Goal: Task Accomplishment & Management: Manage account settings

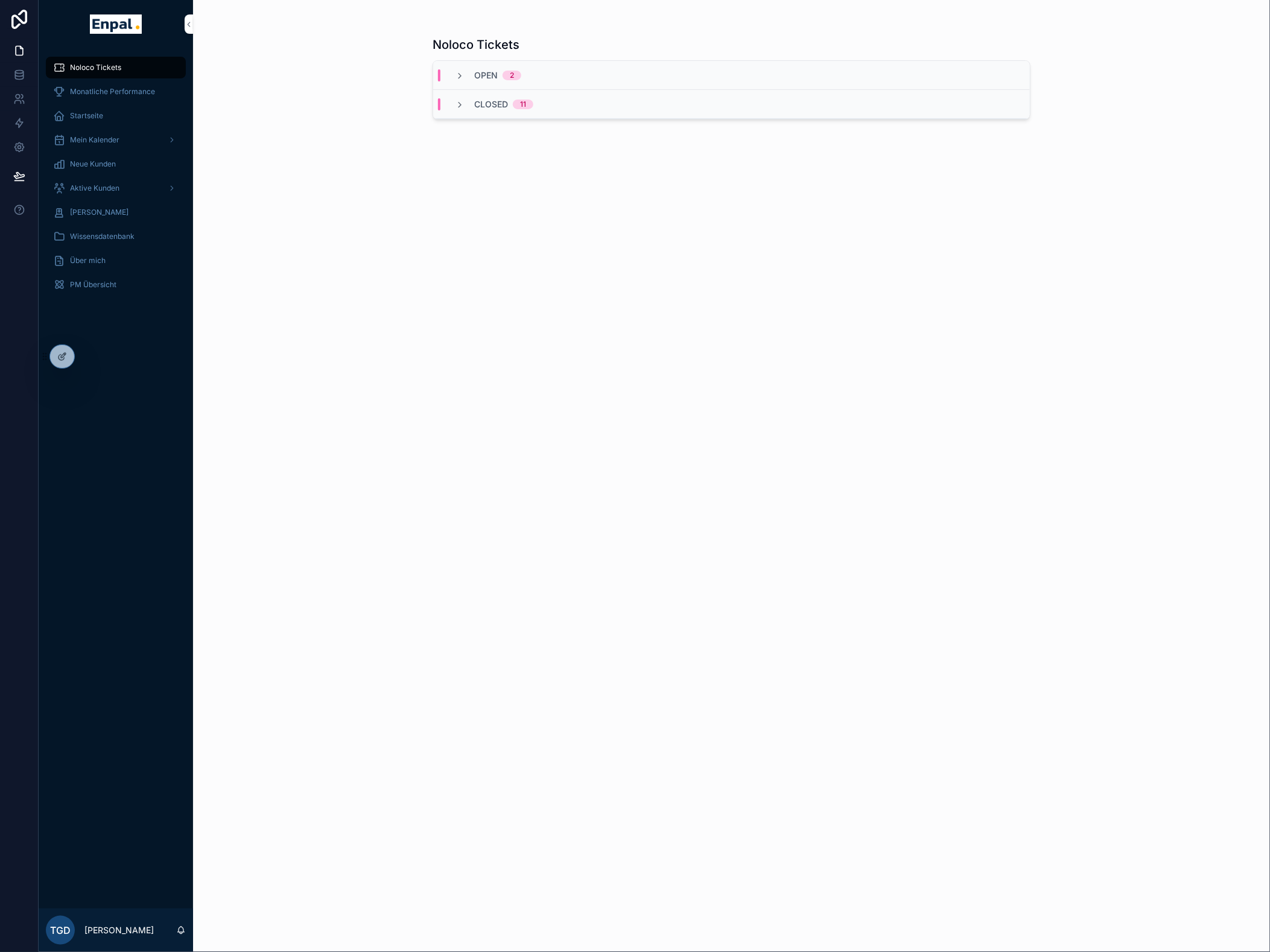
click at [0, 0] on icon at bounding box center [0, 0] width 0 height 0
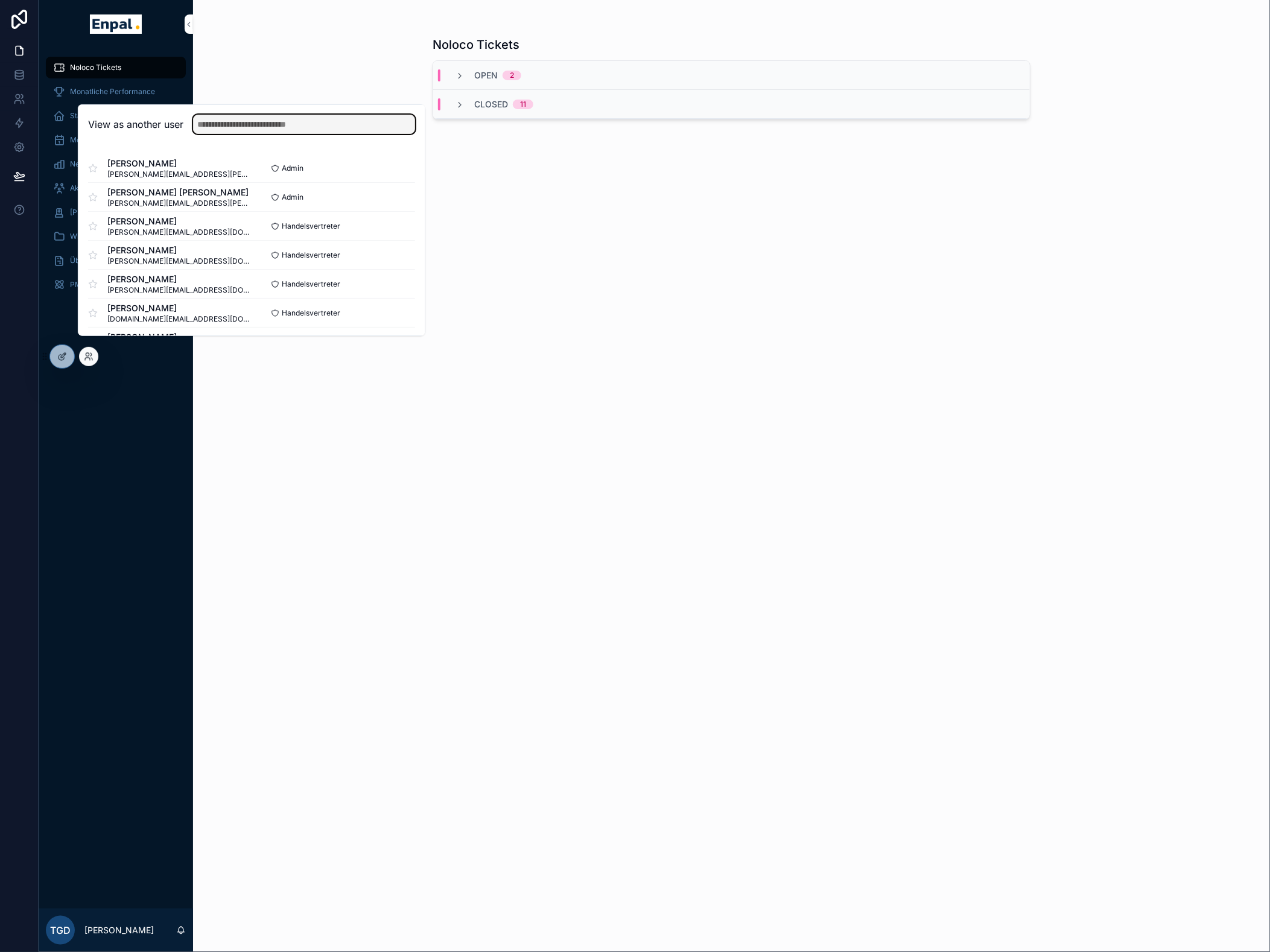
click at [280, 134] on input "text" at bounding box center [304, 124] width 222 height 19
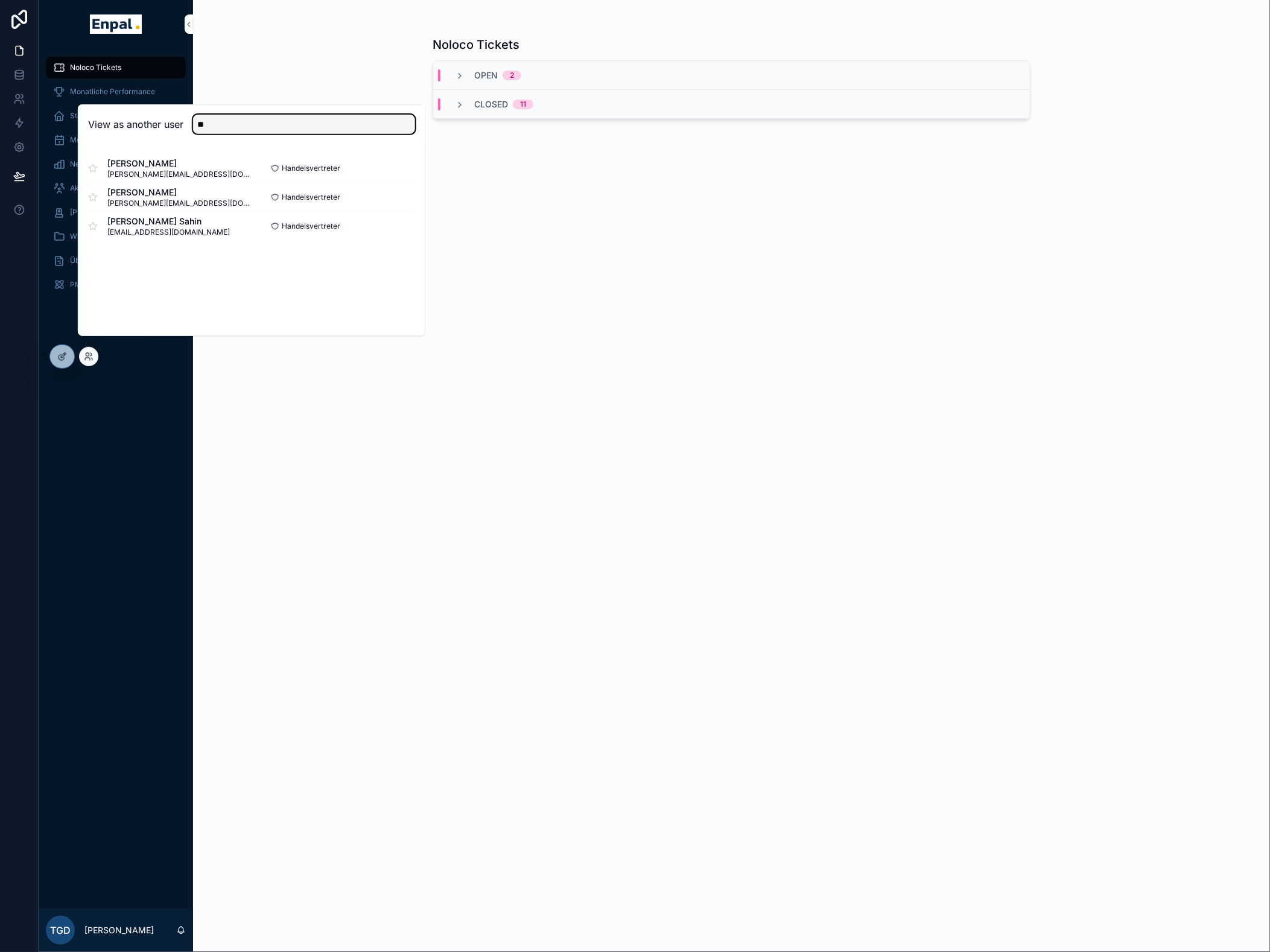
type input "*"
type input "*****"
click at [0, 0] on button "Select" at bounding box center [0, 0] width 0 height 0
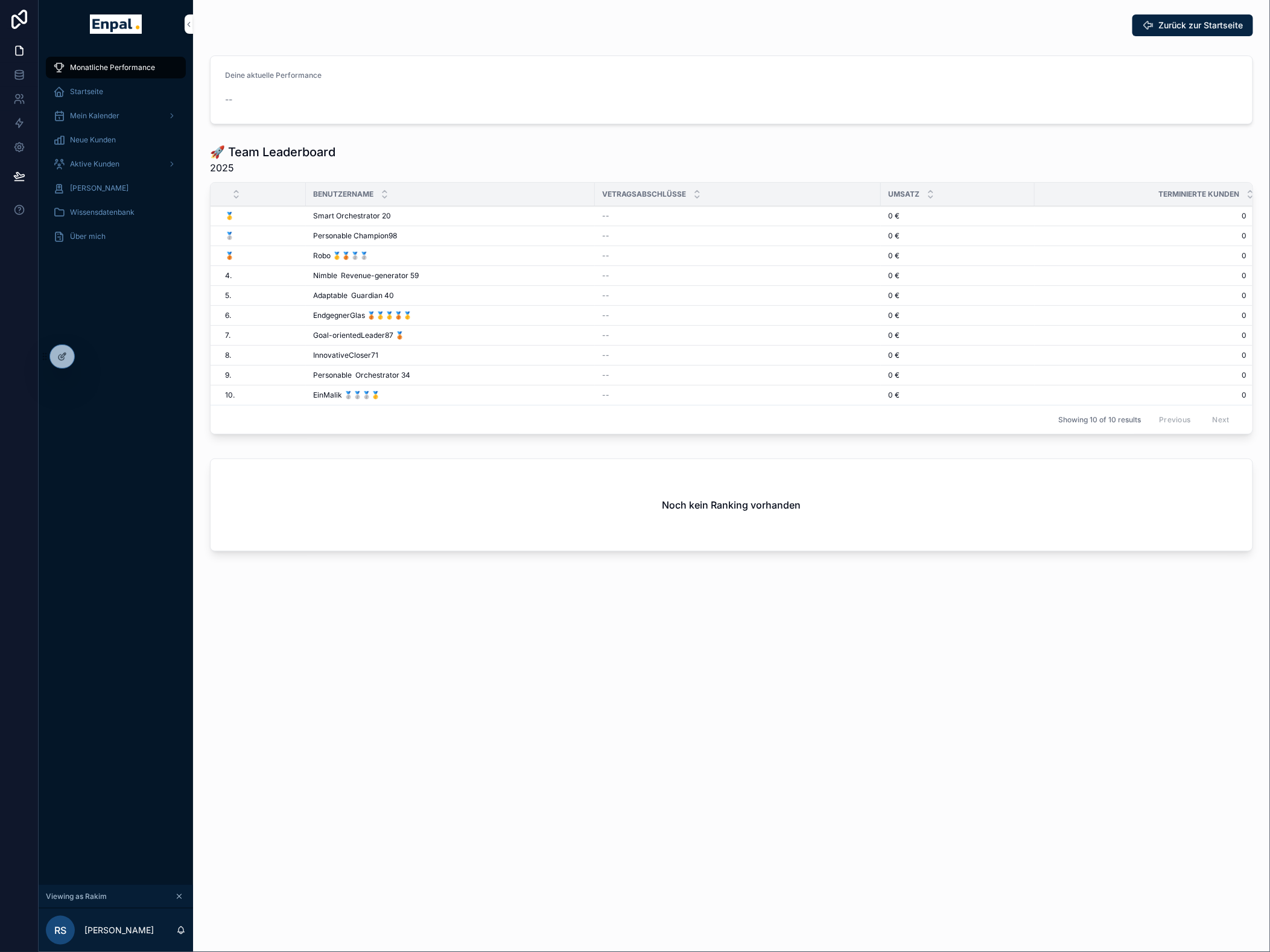
click at [94, 115] on span "Mein Kalender" at bounding box center [95, 116] width 50 height 10
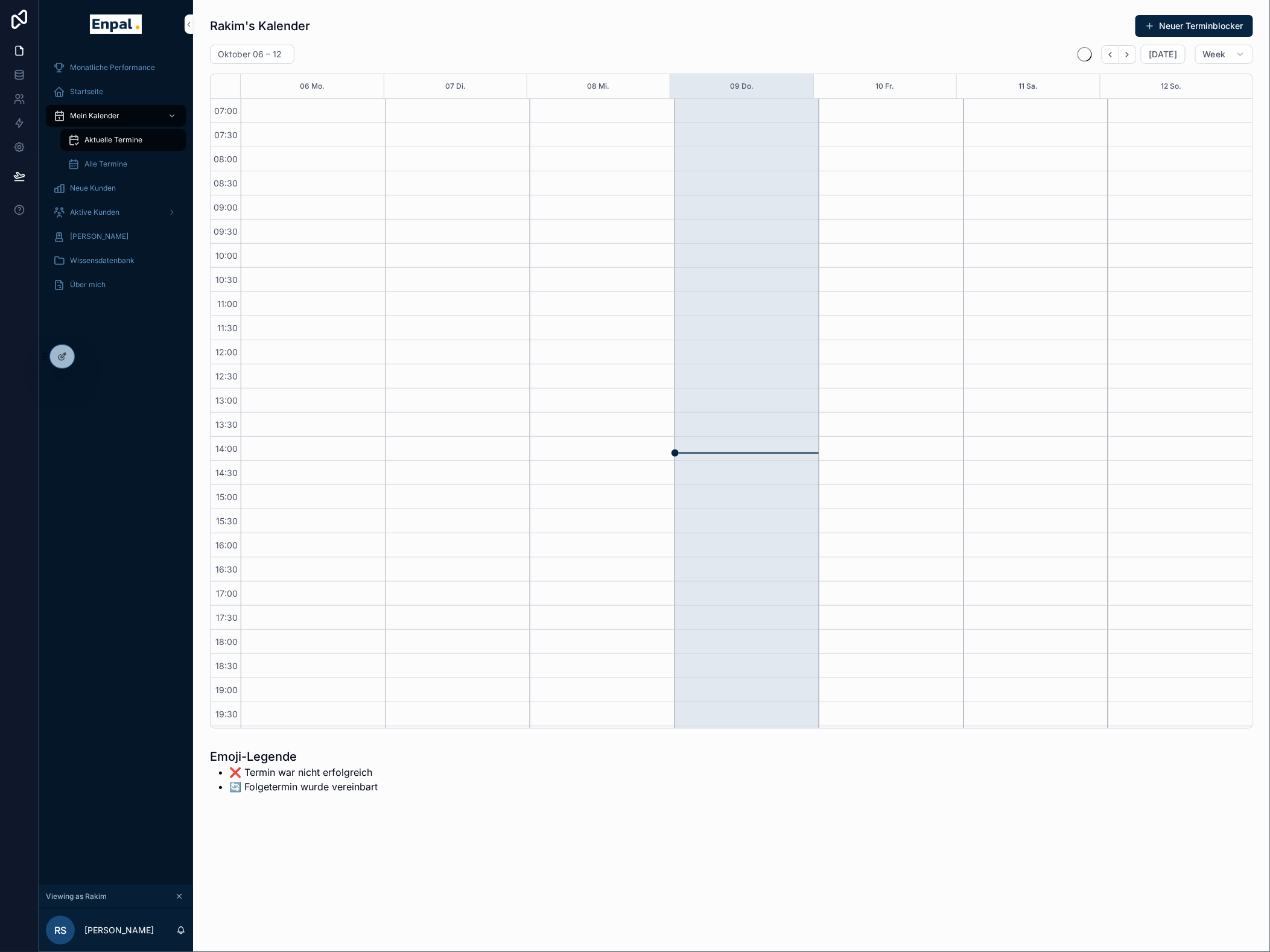
scroll to position [87, 0]
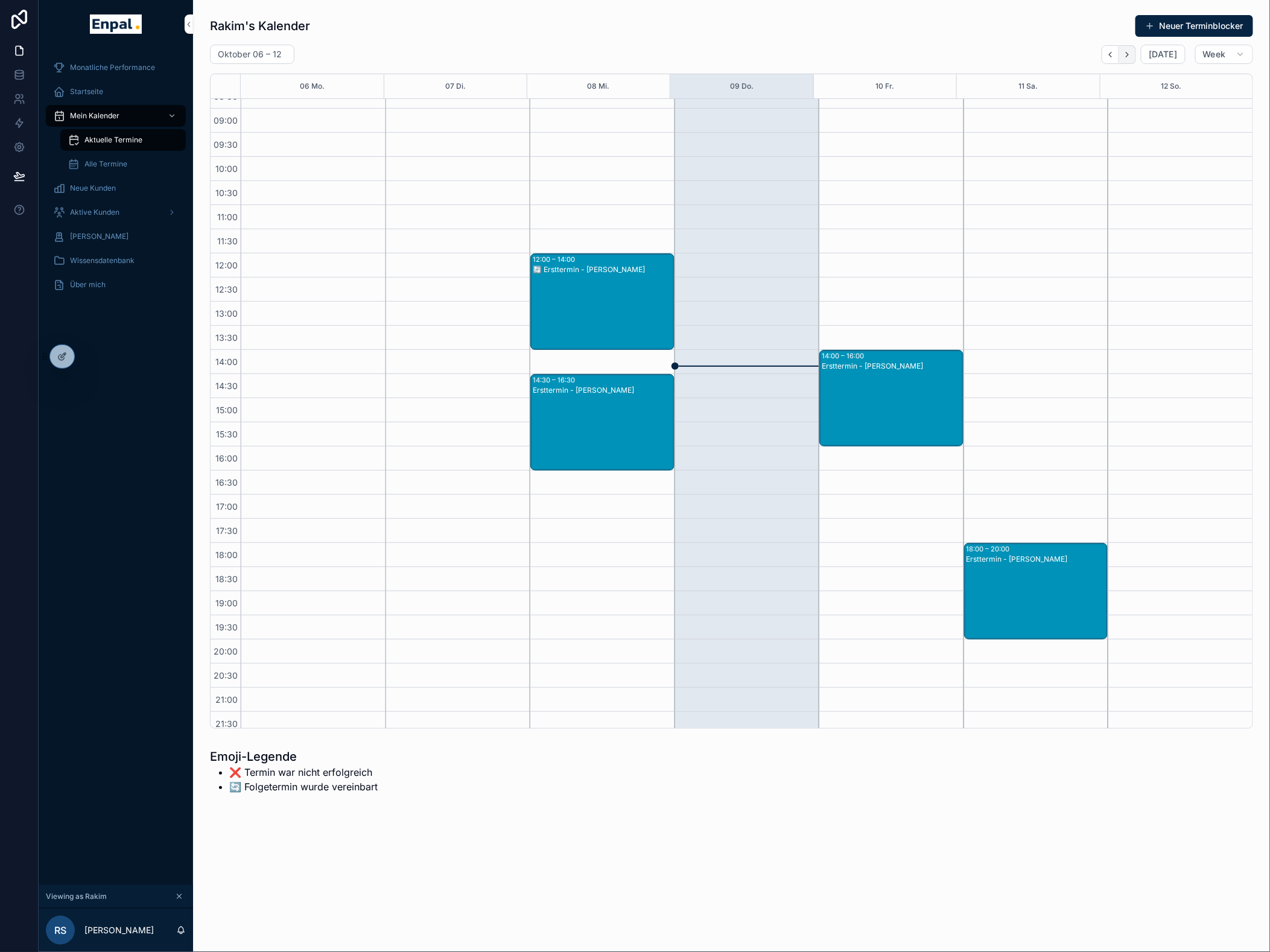
click at [1132, 52] on icon "Next" at bounding box center [1127, 54] width 9 height 9
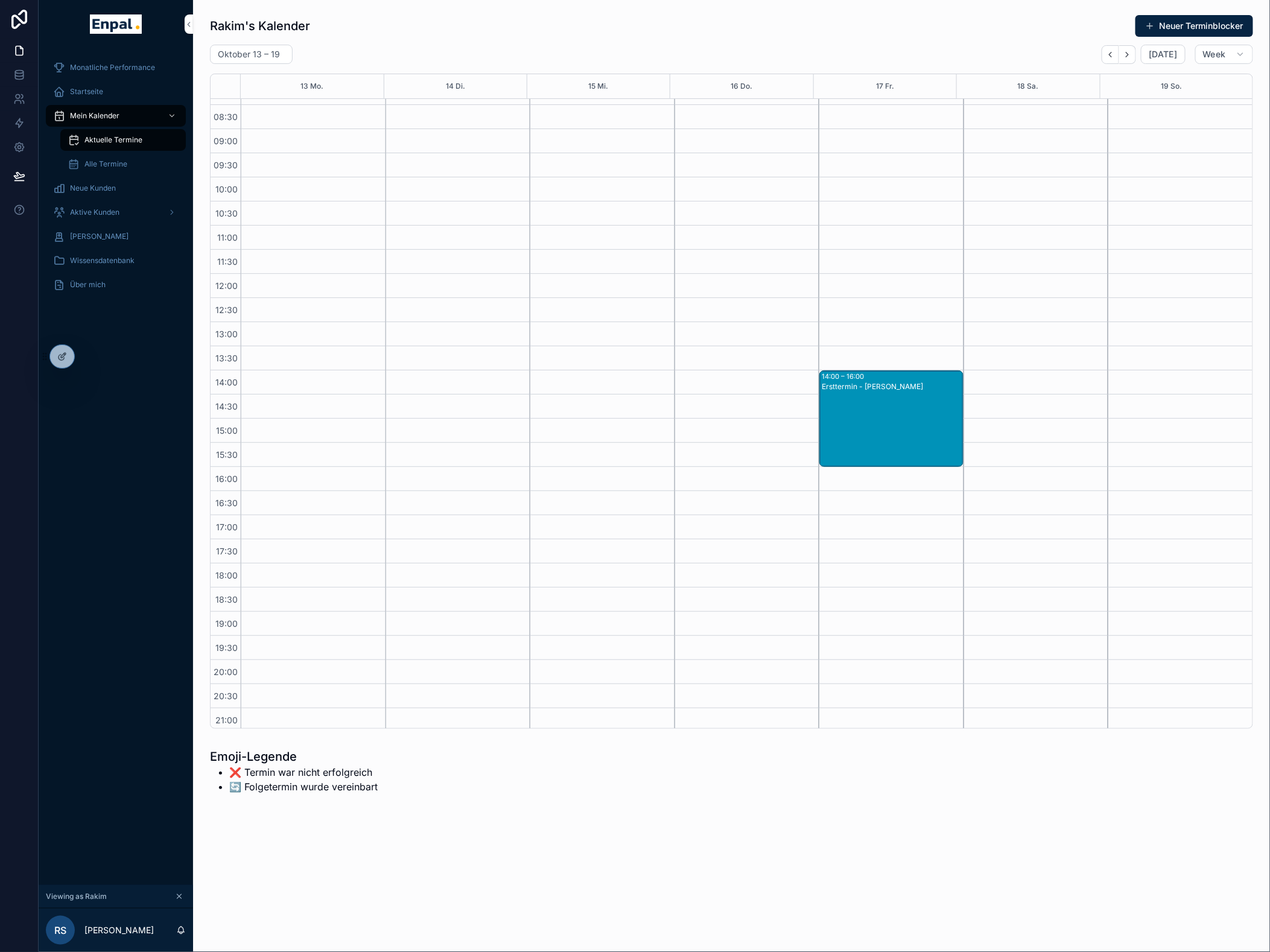
scroll to position [87, 0]
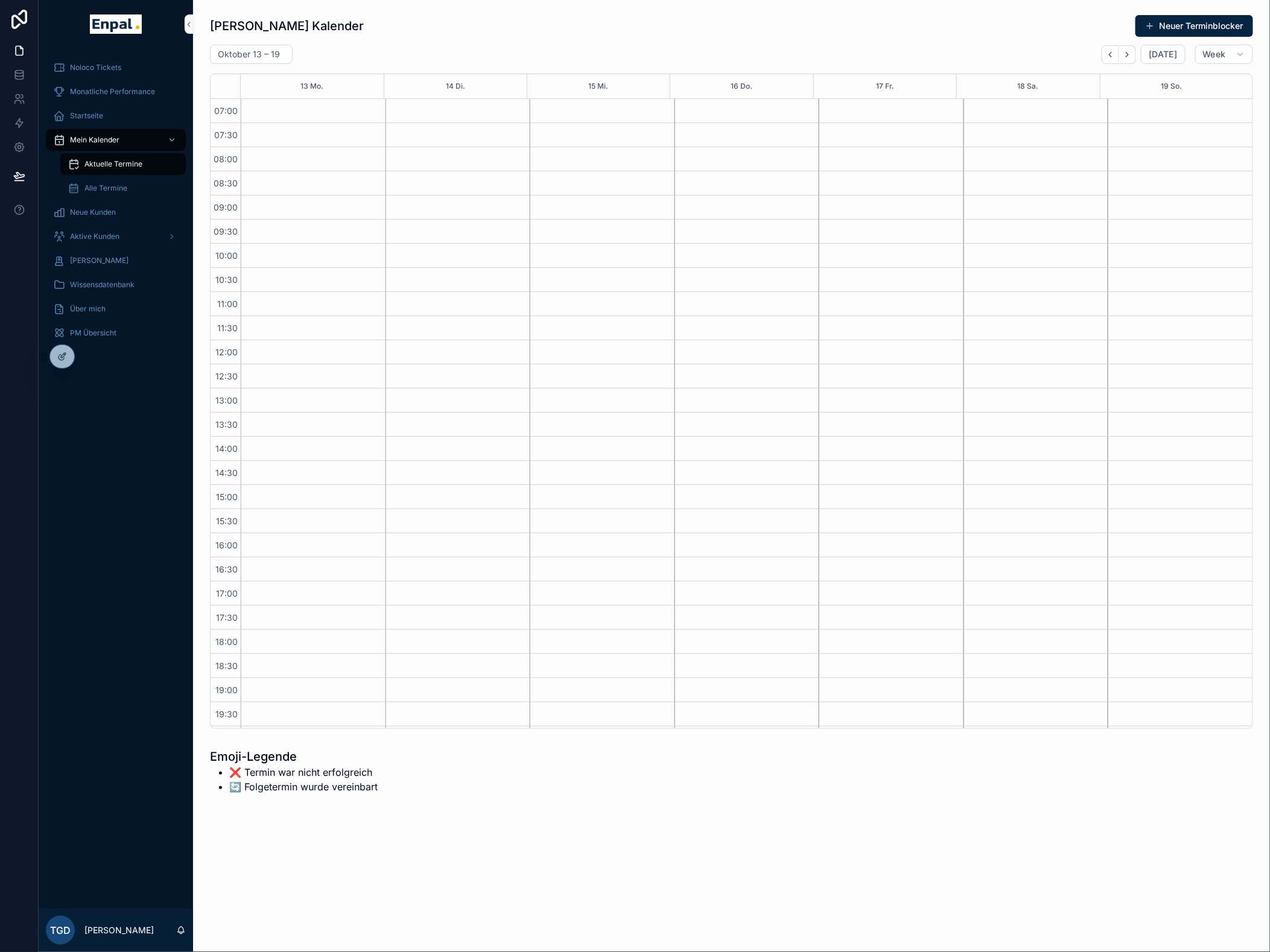
scroll to position [87, 0]
click at [0, 0] on icon at bounding box center [0, 0] width 0 height 0
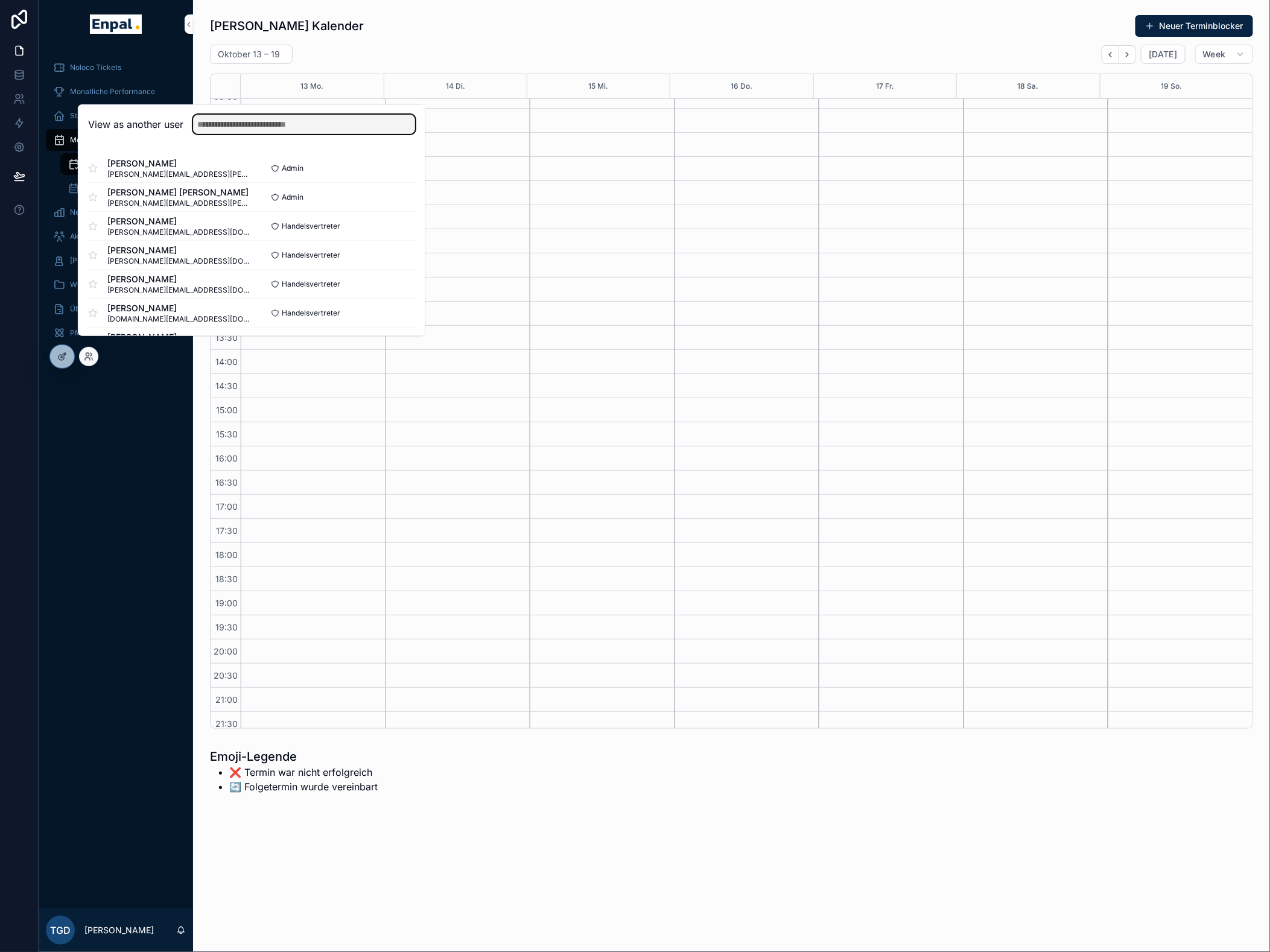
click at [274, 134] on input "text" at bounding box center [304, 124] width 222 height 19
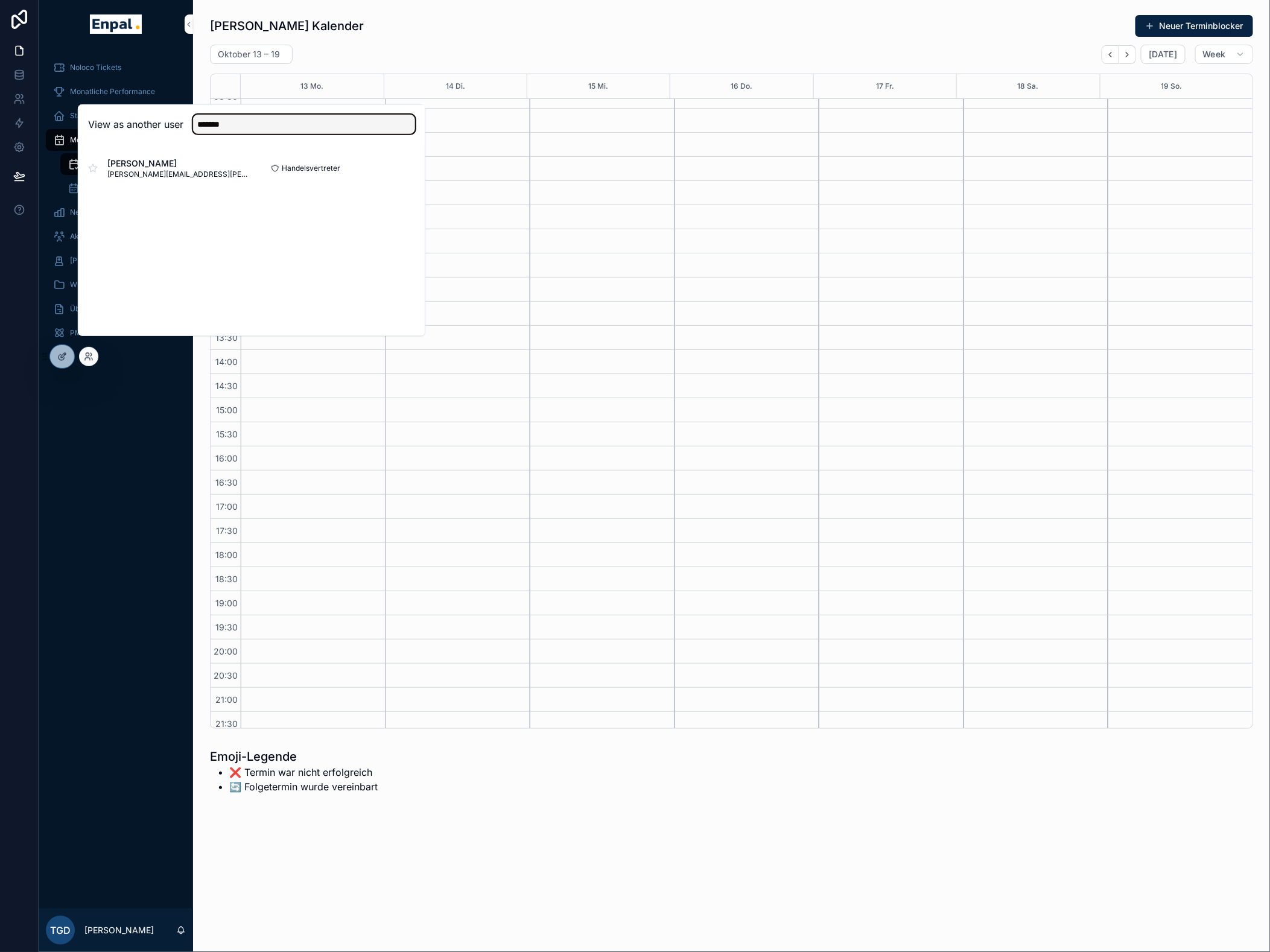
type input "*******"
click at [0, 0] on button "Select" at bounding box center [0, 0] width 0 height 0
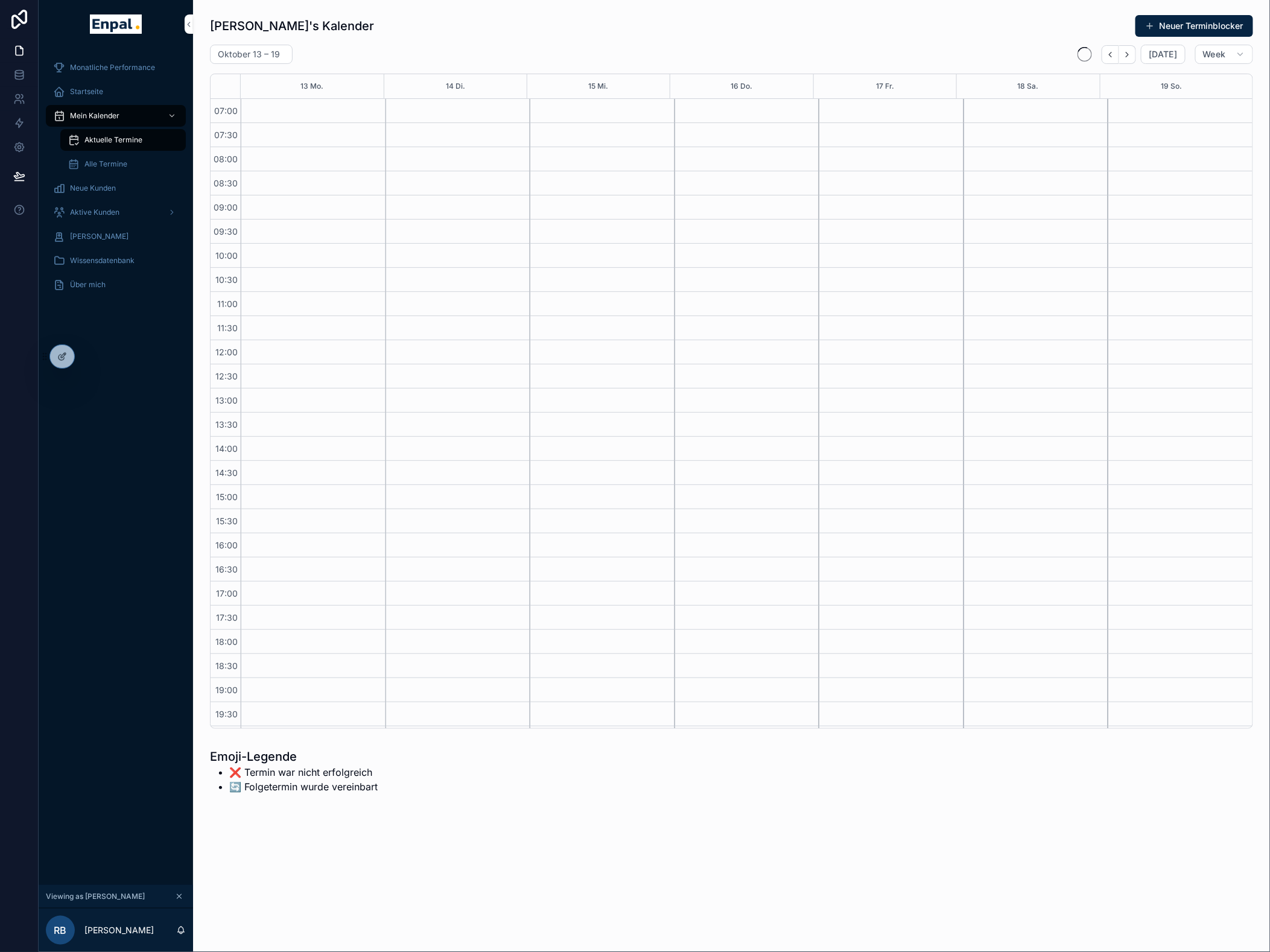
scroll to position [87, 0]
click at [1132, 56] on icon "Next" at bounding box center [1127, 54] width 9 height 9
click at [1132, 57] on icon "Next" at bounding box center [1127, 54] width 9 height 9
click at [1115, 55] on icon "Back" at bounding box center [1111, 54] width 9 height 9
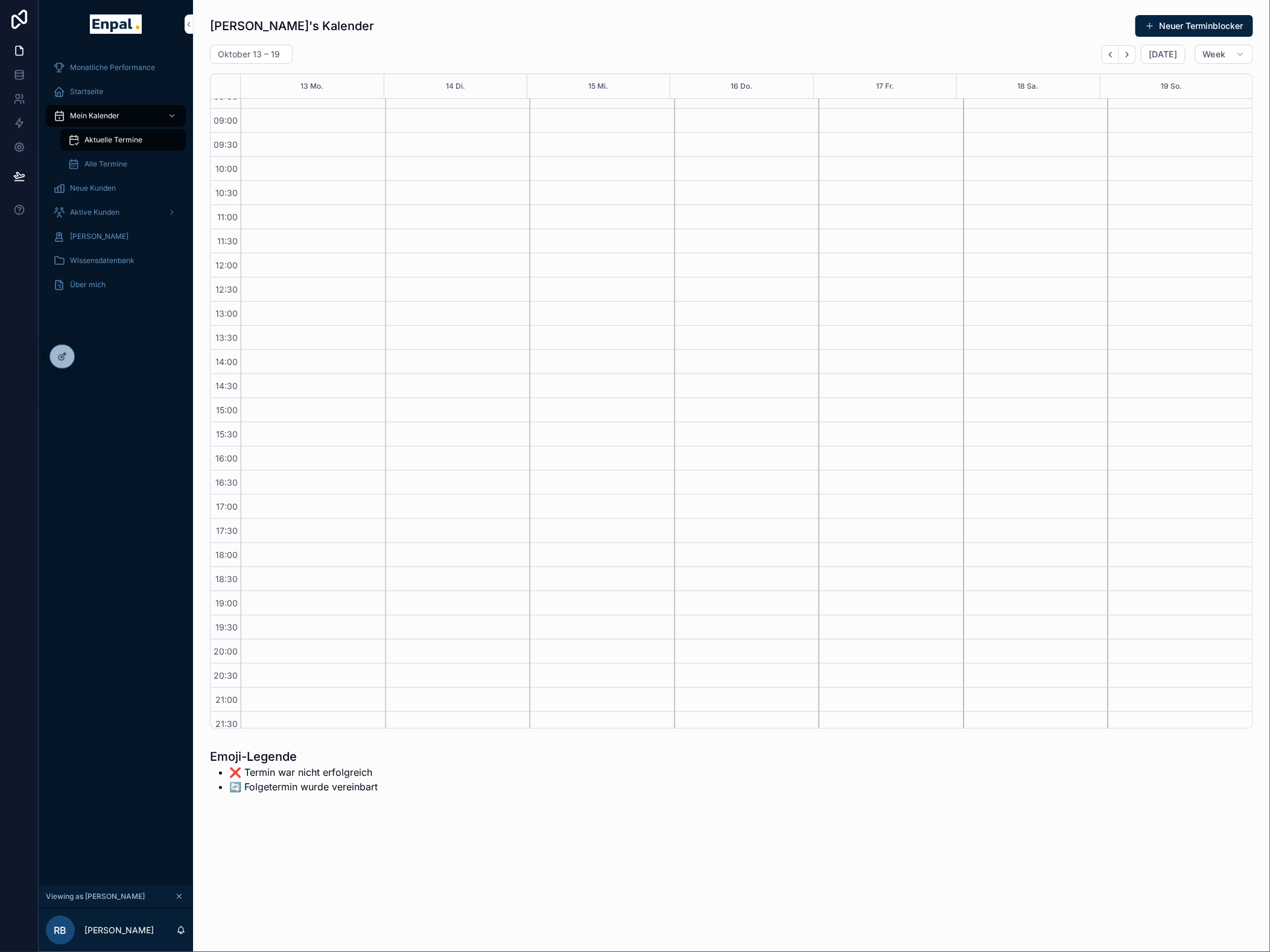
scroll to position [64, 0]
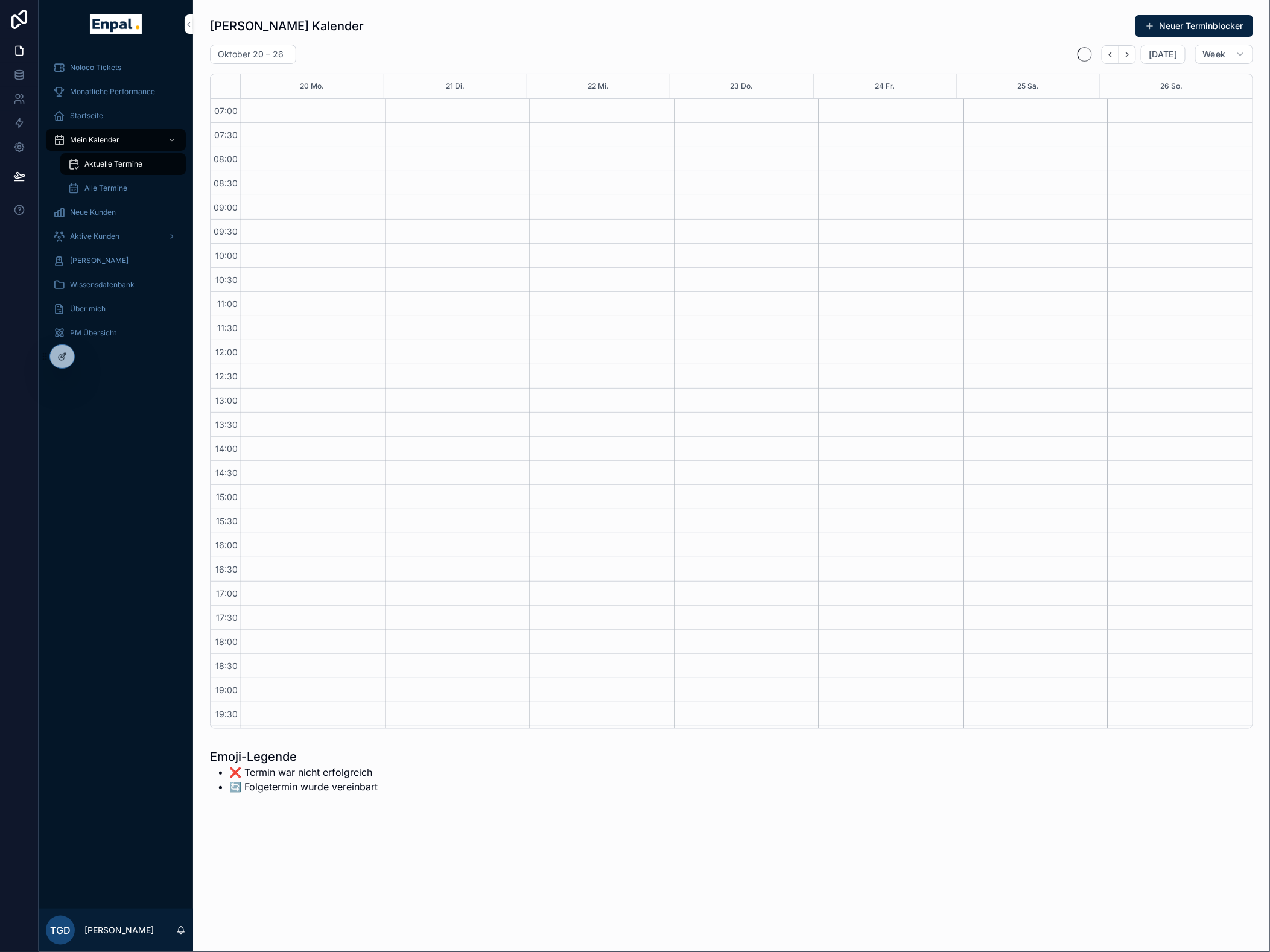
scroll to position [87, 0]
click at [0, 0] on icon at bounding box center [0, 0] width 0 height 0
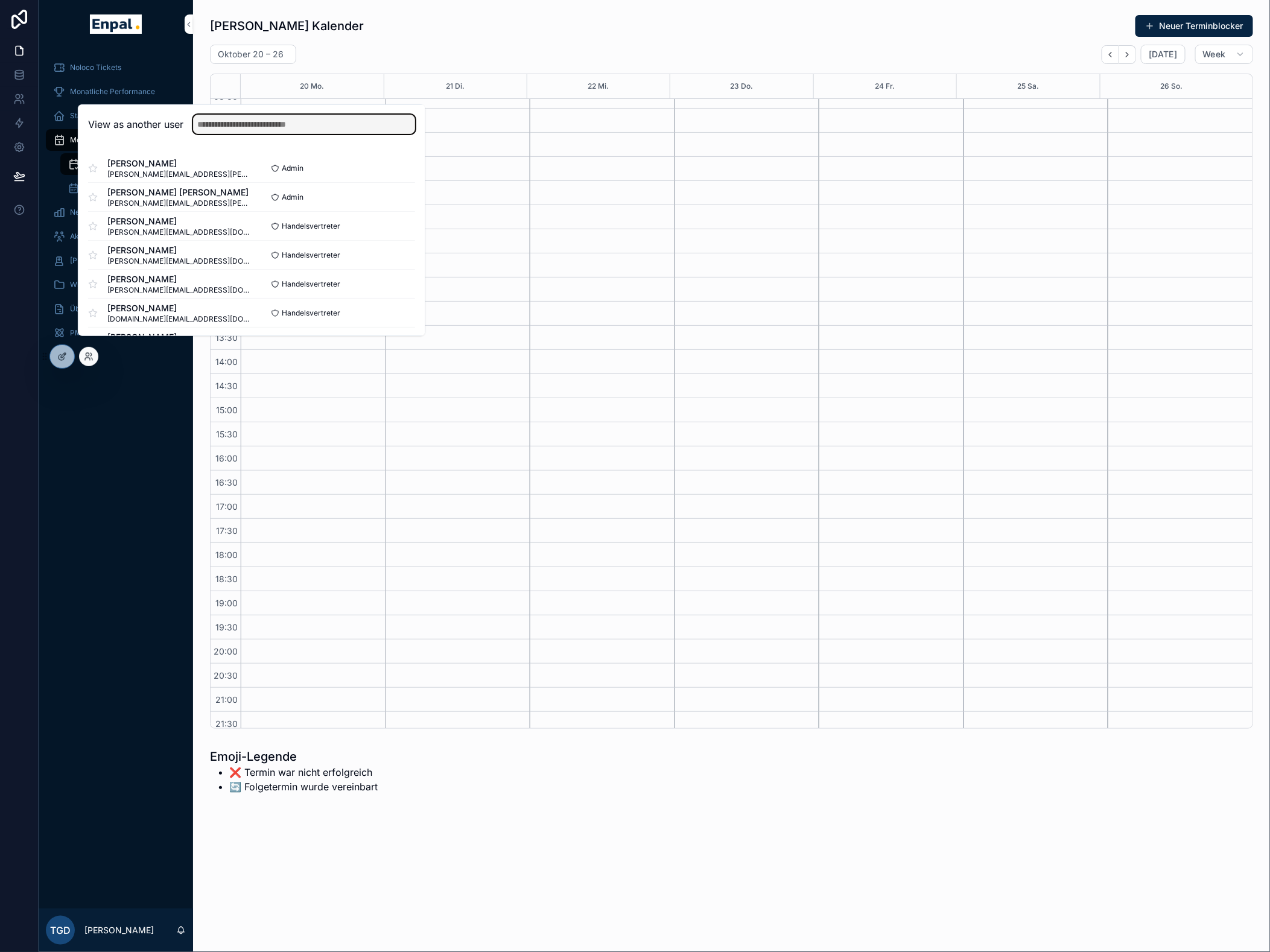
click at [284, 127] on input "text" at bounding box center [304, 124] width 222 height 19
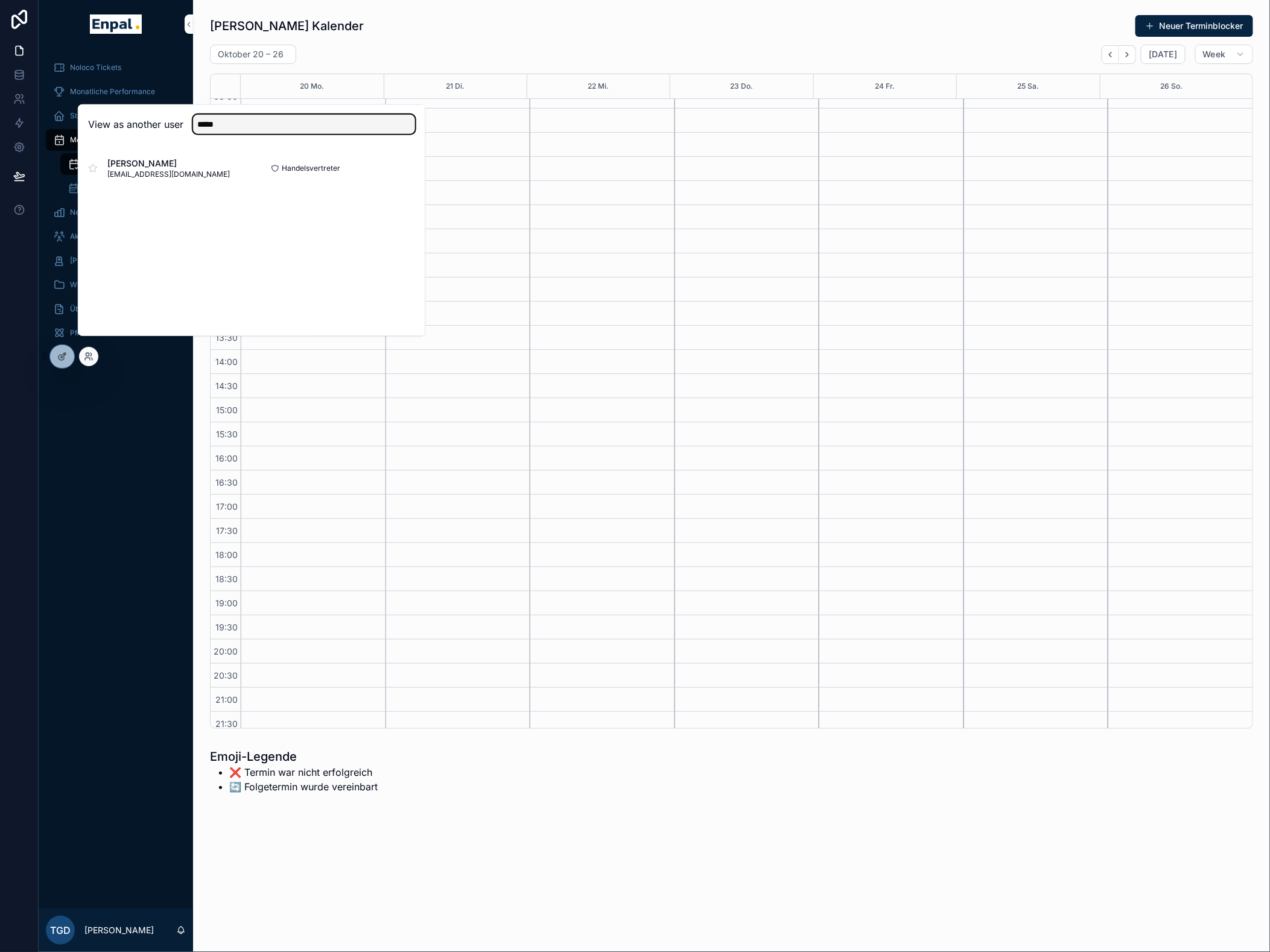
type input "*****"
click at [0, 0] on button "Select" at bounding box center [0, 0] width 0 height 0
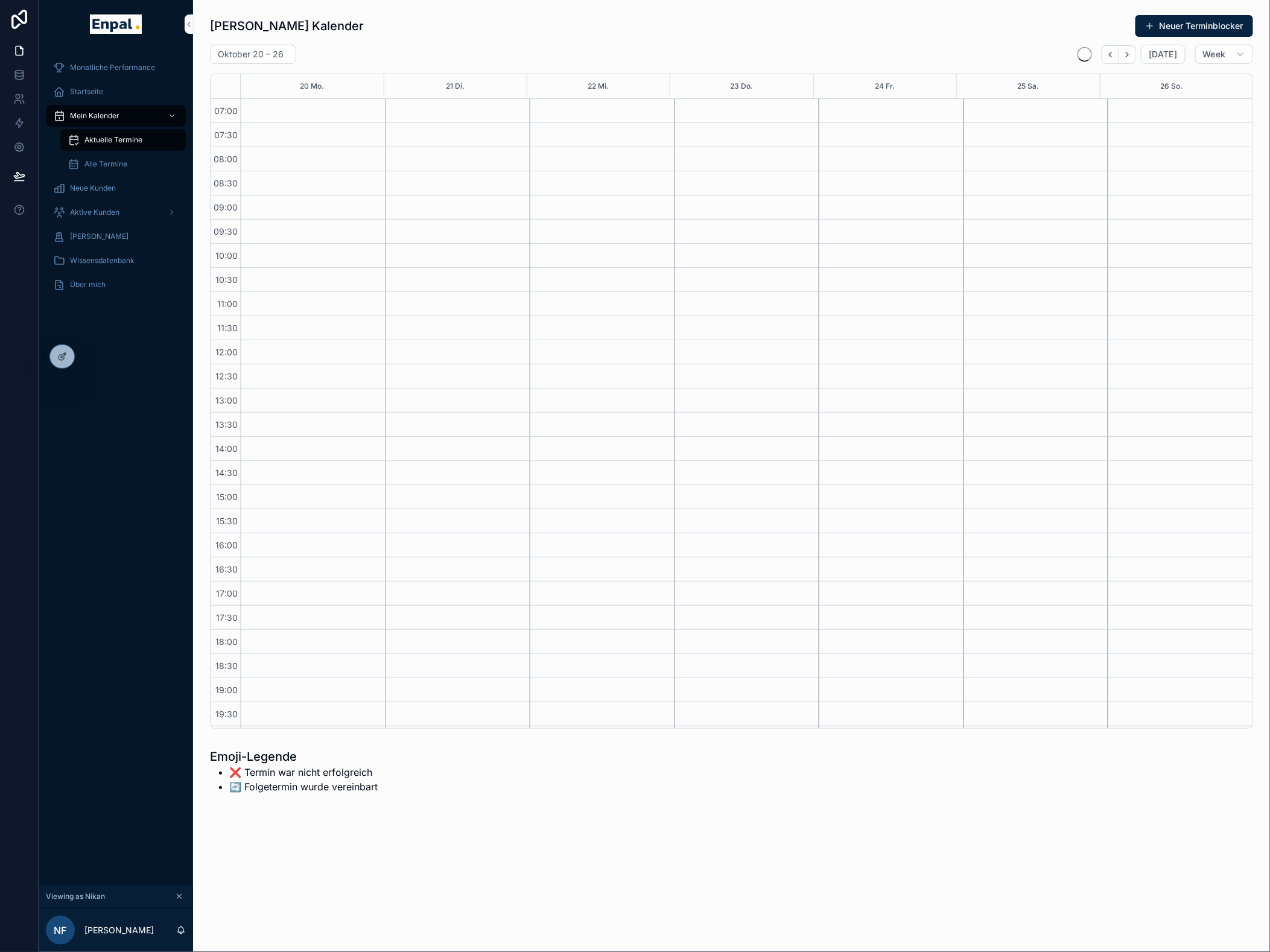
scroll to position [87, 0]
click at [1115, 57] on icon "Back" at bounding box center [1111, 54] width 9 height 9
click at [1115, 55] on icon "Back" at bounding box center [1111, 54] width 9 height 9
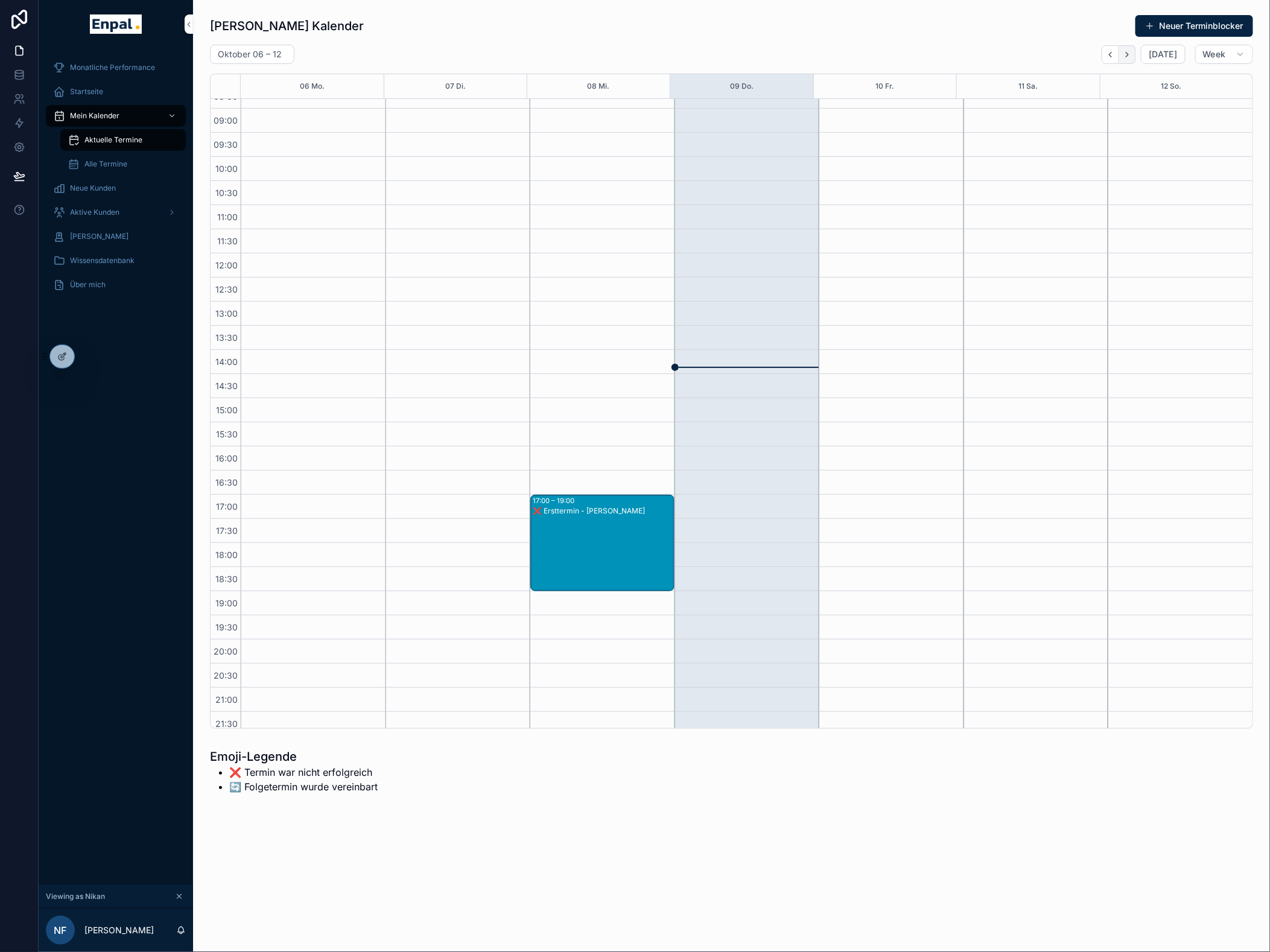
click at [1136, 50] on button "Next" at bounding box center [1127, 55] width 17 height 19
